Goal: Navigation & Orientation: Find specific page/section

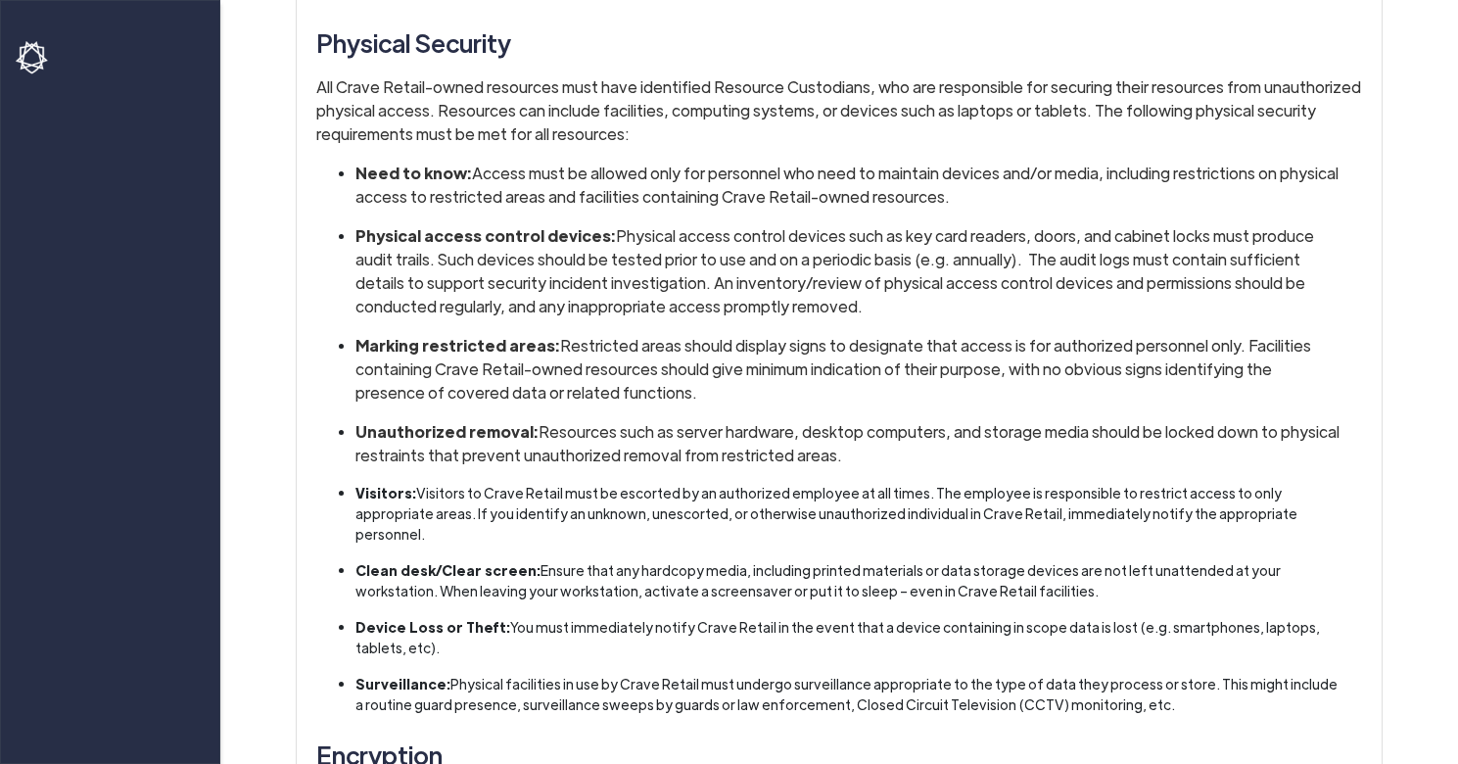
scroll to position [2280, 0]
